Goal: Answer question/provide support

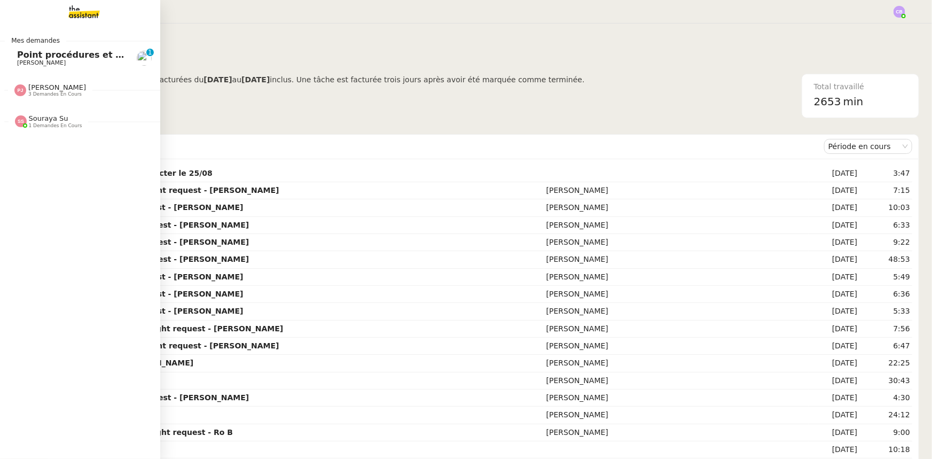
click at [40, 53] on span "Point procédures et FAQ" at bounding box center [75, 55] width 117 height 10
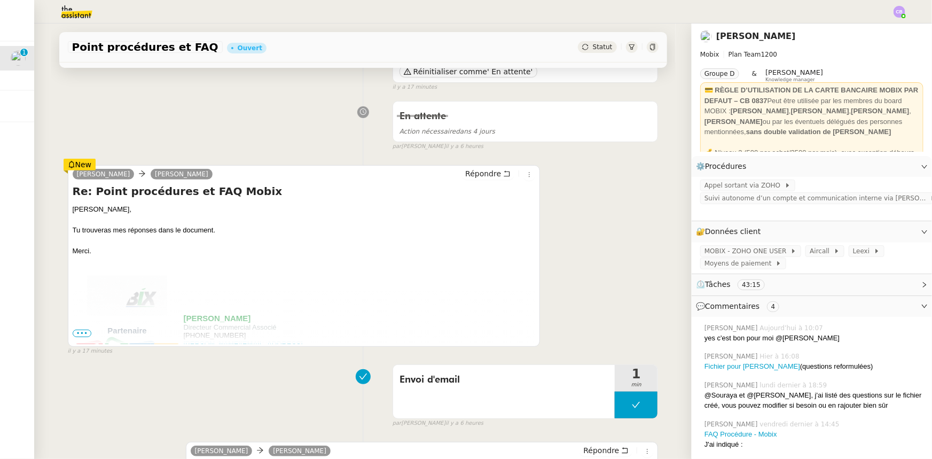
scroll to position [145, 0]
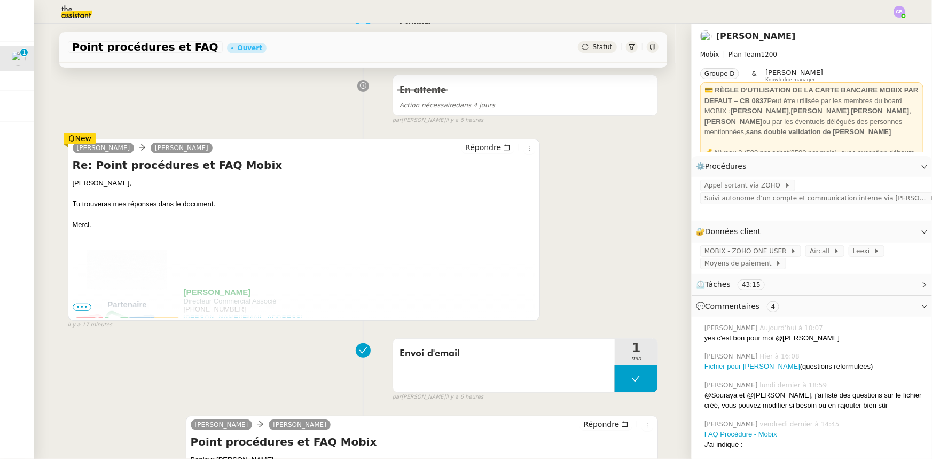
click at [77, 308] on span "•••" at bounding box center [82, 306] width 19 height 7
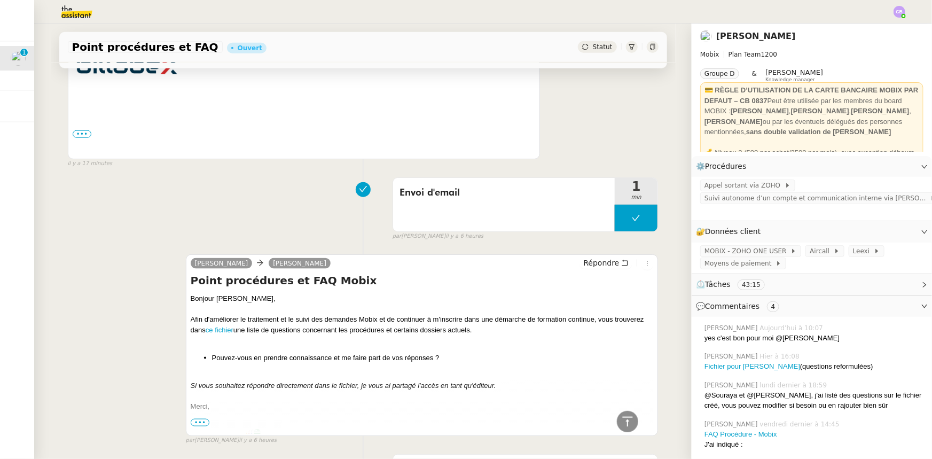
scroll to position [582, 0]
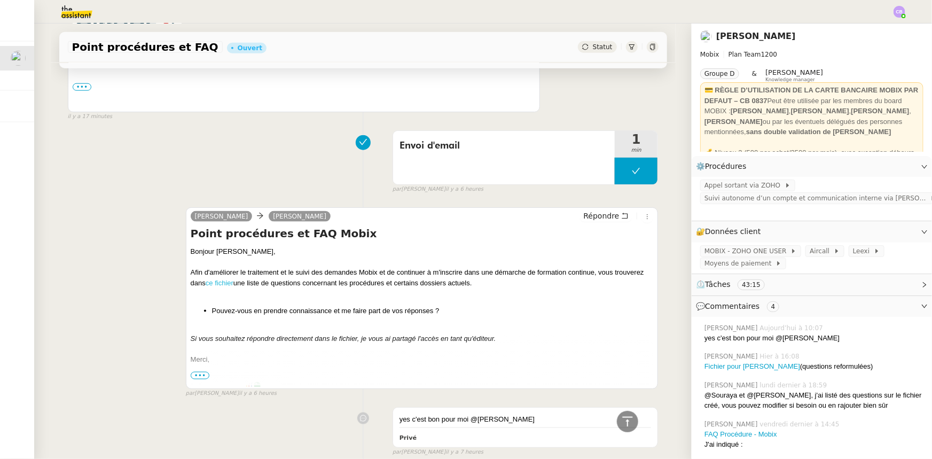
click at [221, 284] on link "ce fichier" at bounding box center [220, 283] width 28 height 8
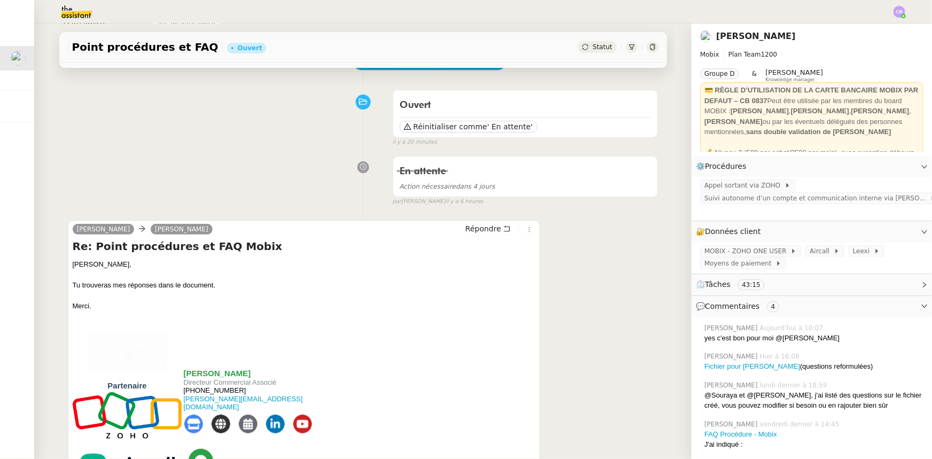
scroll to position [0, 0]
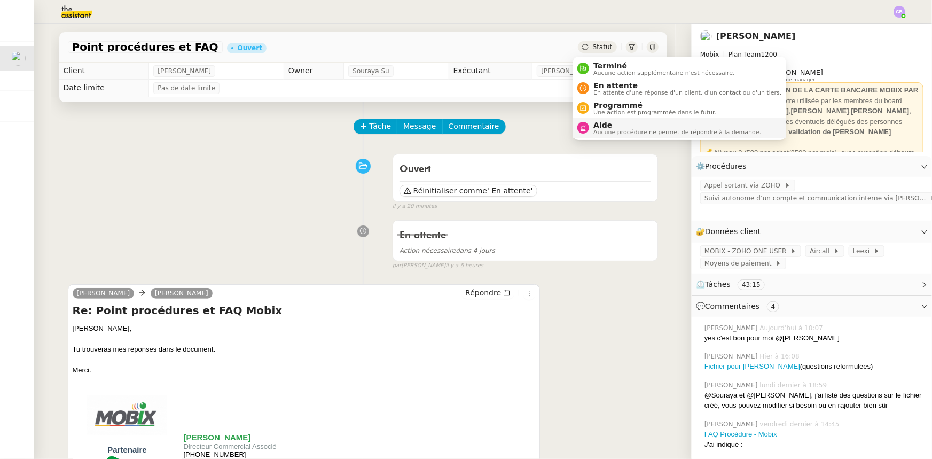
click at [607, 125] on span "Aide" at bounding box center [677, 125] width 168 height 9
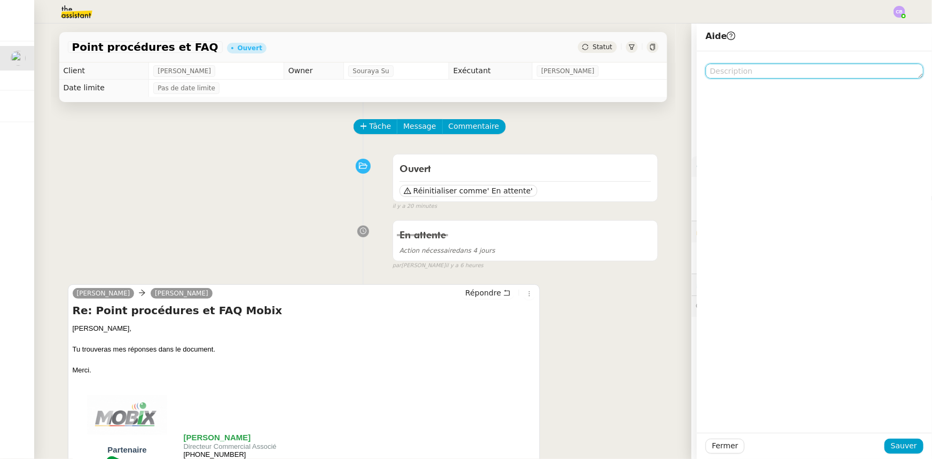
click at [773, 69] on textarea at bounding box center [814, 71] width 218 height 15
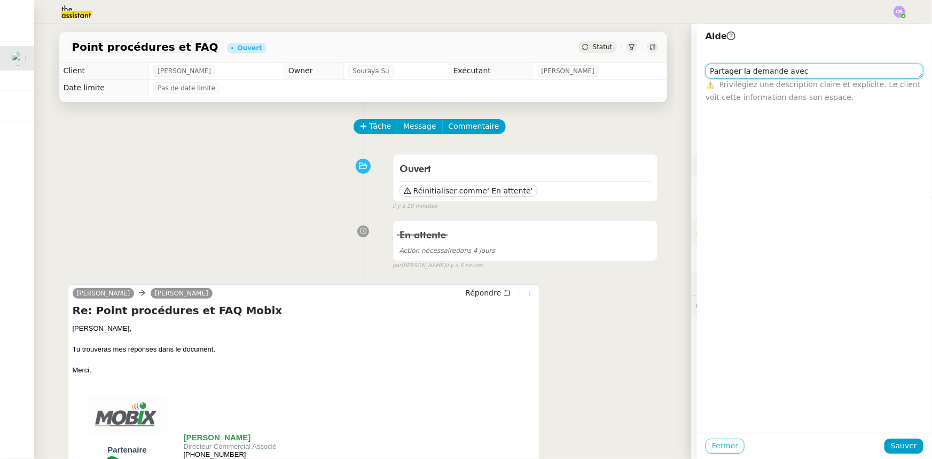
type textarea "Partager la demande avec"
click at [722, 449] on span "Fermer" at bounding box center [725, 445] width 26 height 12
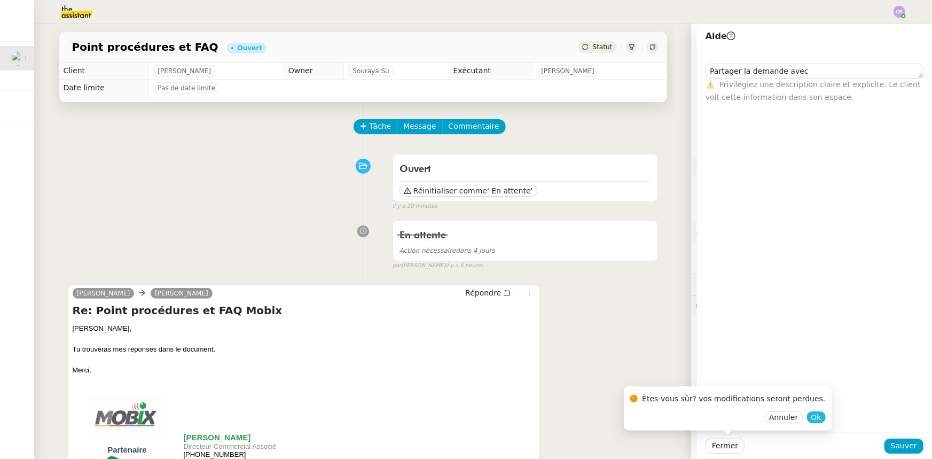
click at [811, 418] on span "Ok" at bounding box center [816, 417] width 10 height 11
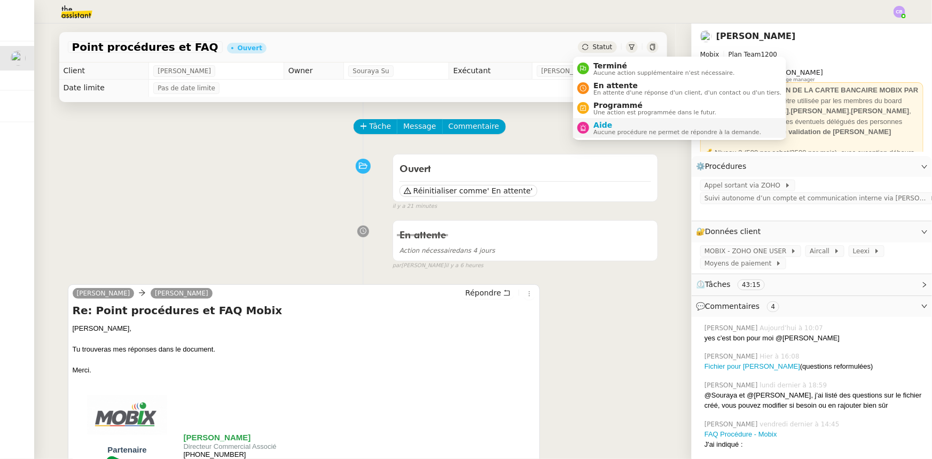
click at [599, 129] on span "Aucune procédure ne permet de répondre à la demande." at bounding box center [677, 132] width 168 height 6
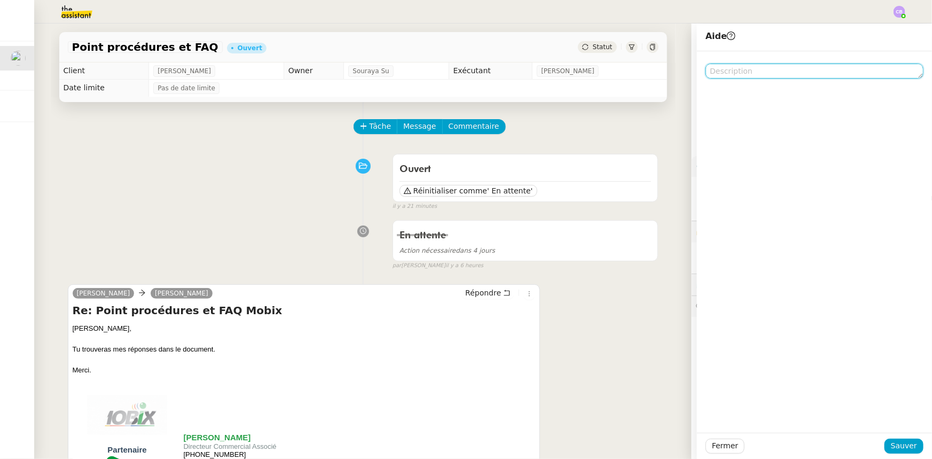
click at [740, 67] on textarea at bounding box center [814, 71] width 218 height 15
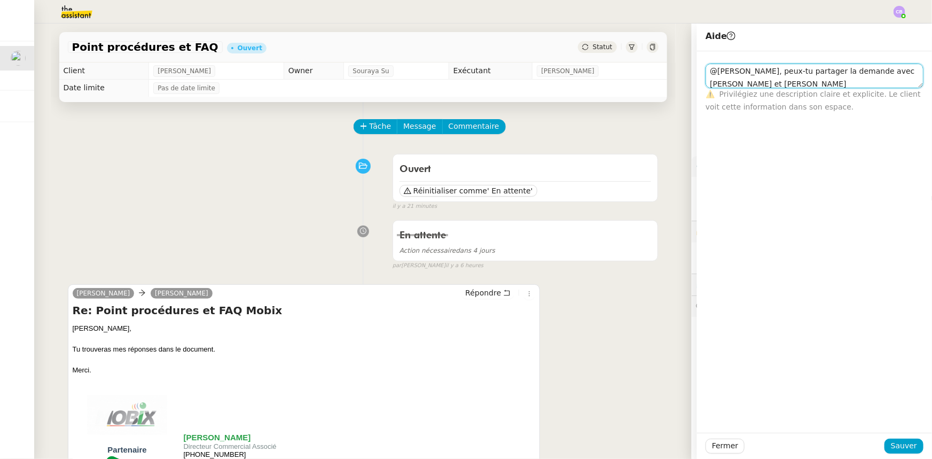
scroll to position [1, 0]
type textarea "@[PERSON_NAME], peux-tu partager la demande avec [PERSON_NAME] et [PERSON_NAME]…"
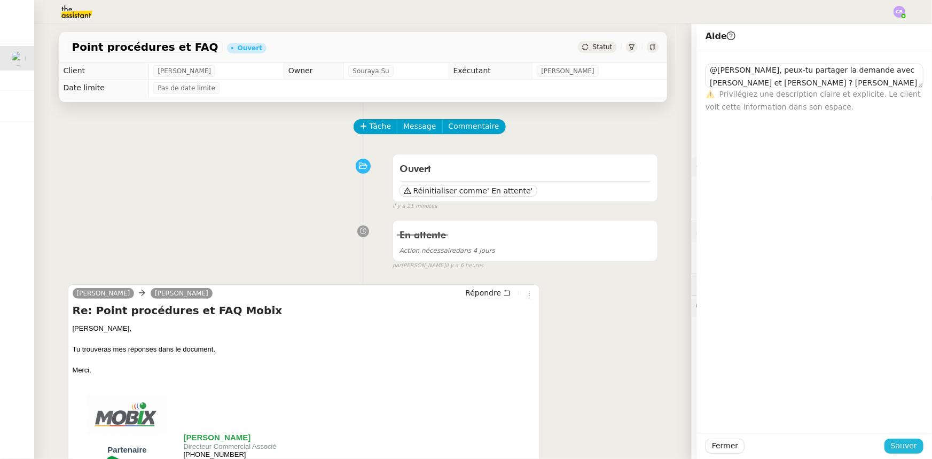
click at [891, 449] on span "Sauver" at bounding box center [904, 445] width 26 height 12
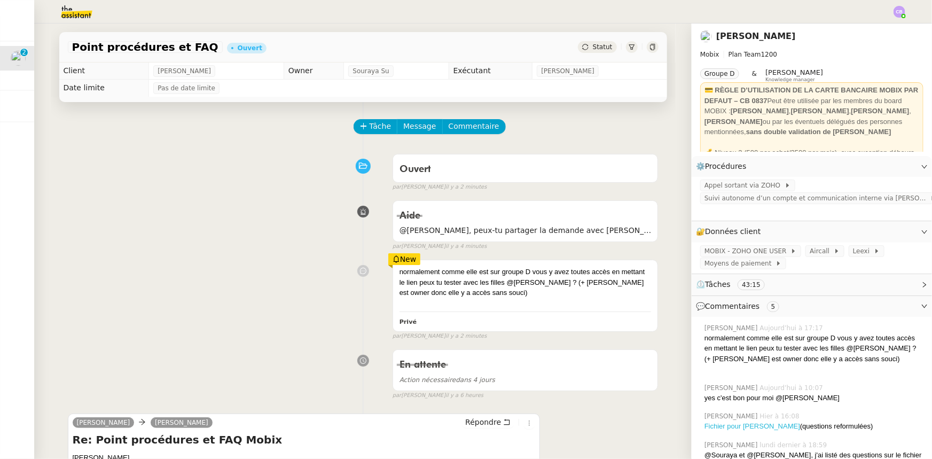
click at [726, 430] on link "Fichier pour [PERSON_NAME]" at bounding box center [752, 426] width 96 height 8
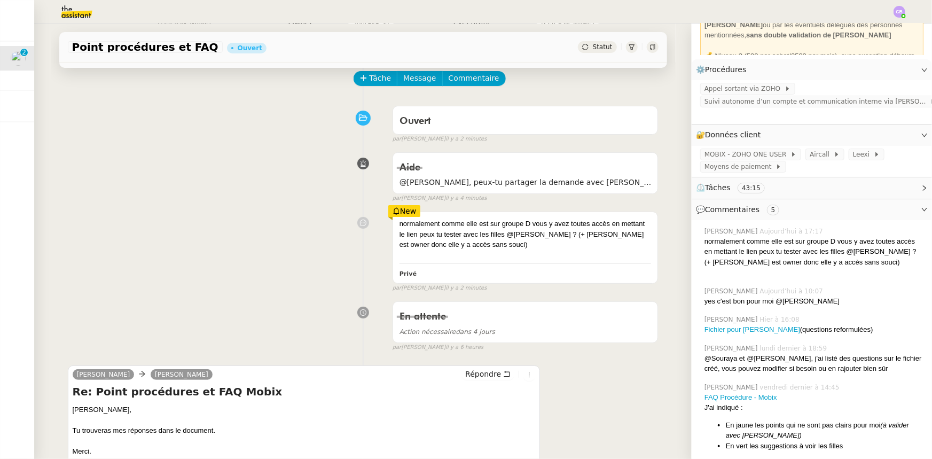
scroll to position [145, 0]
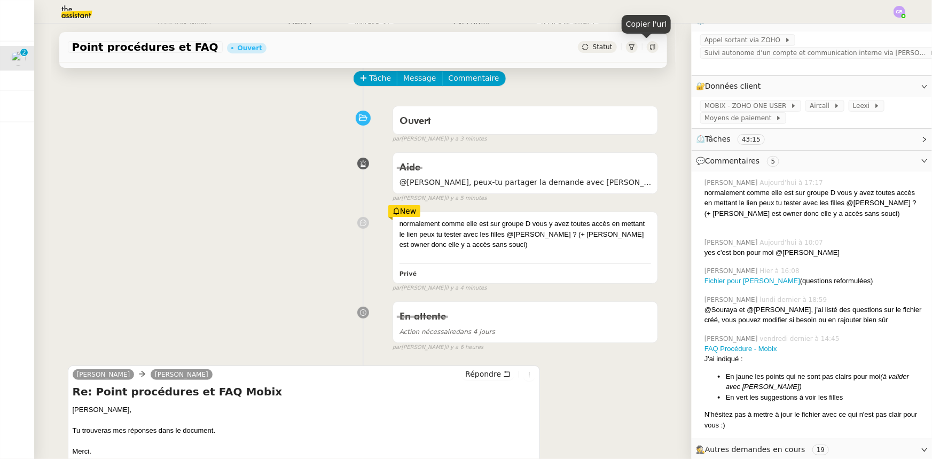
click at [650, 48] on icon at bounding box center [652, 47] width 5 height 6
click at [312, 222] on div "normalement comme elle est sur groupe D vous y avez toutes accès en mettant le …" at bounding box center [363, 249] width 591 height 85
click at [281, 240] on div "normalement comme elle est sur groupe D vous y avez toutes accès en mettant le …" at bounding box center [363, 249] width 591 height 85
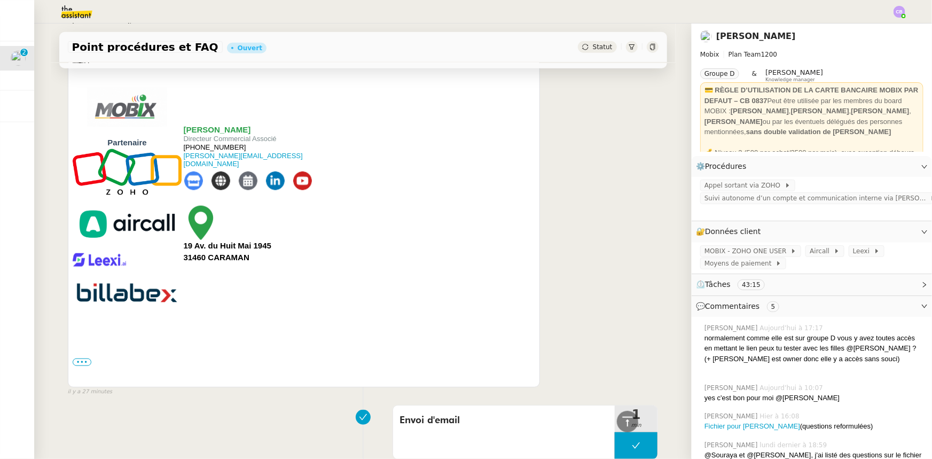
scroll to position [97, 0]
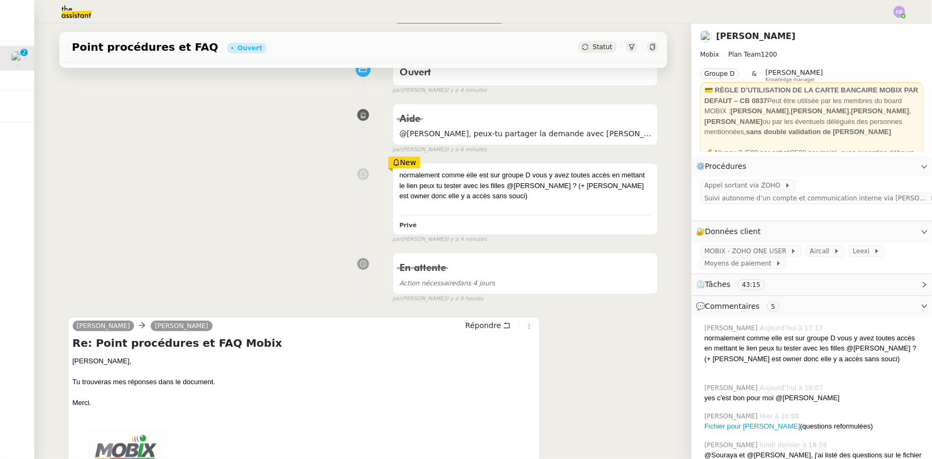
click at [269, 173] on div "normalement comme elle est sur groupe D vous y avez toutes accès en mettant le …" at bounding box center [363, 200] width 591 height 85
